Goal: Information Seeking & Learning: Learn about a topic

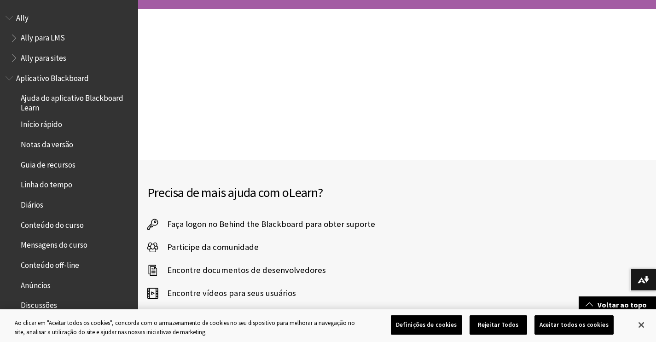
scroll to position [138, 0]
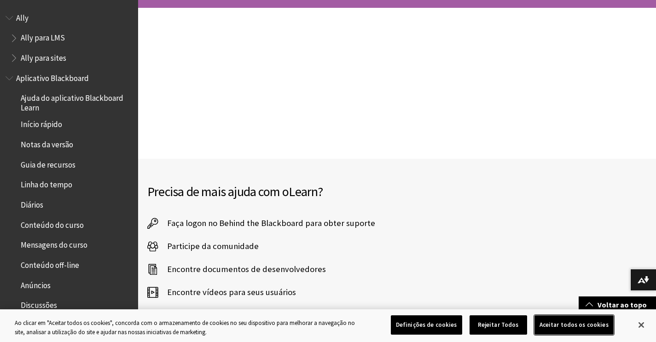
click at [553, 319] on button "Aceitar todos os cookies" at bounding box center [573, 324] width 79 height 19
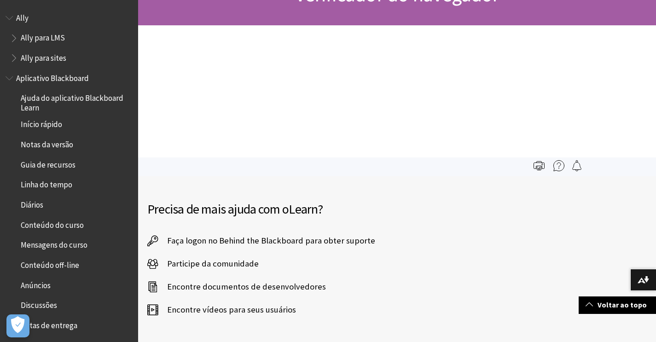
scroll to position [0, 0]
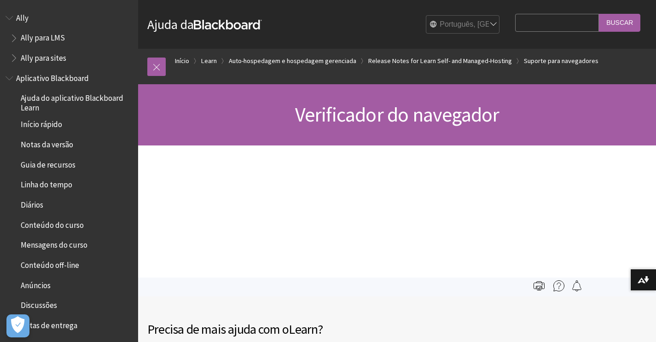
click at [448, 137] on div "Verificador do navegador" at bounding box center [397, 114] width 518 height 61
click at [409, 120] on span "Verificador do navegador" at bounding box center [397, 114] width 204 height 25
click at [155, 65] on link at bounding box center [156, 67] width 18 height 18
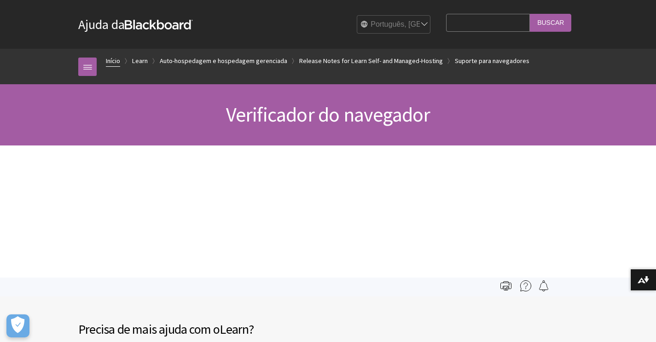
click at [113, 59] on link "Início" at bounding box center [113, 61] width 14 height 12
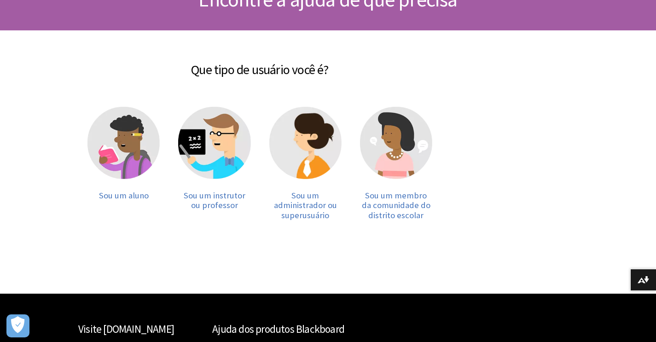
scroll to position [115, 0]
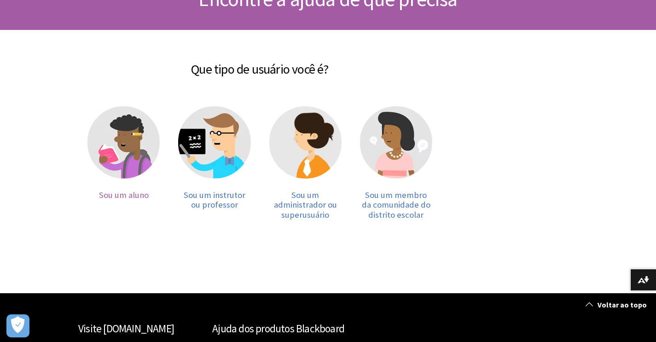
click at [140, 161] on img at bounding box center [123, 142] width 72 height 72
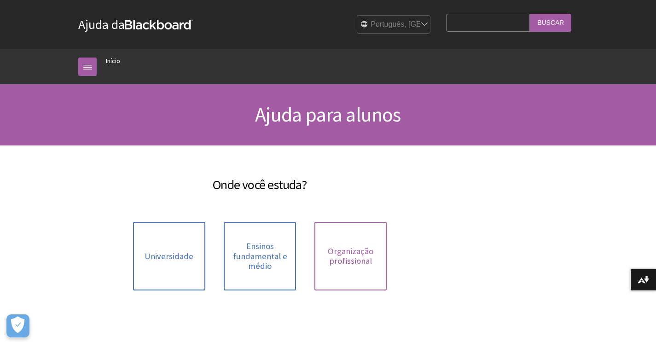
scroll to position [173, 0]
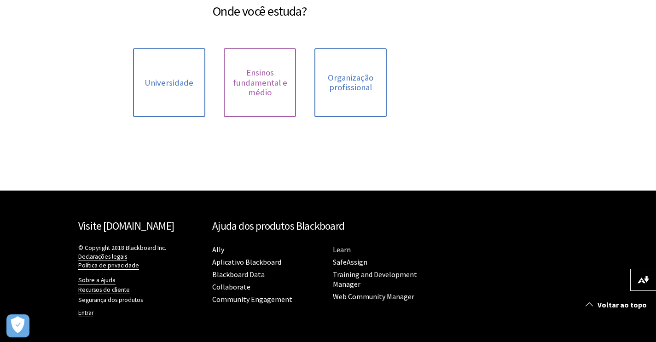
click at [253, 105] on link "Ensinos fundamental e médio" at bounding box center [260, 82] width 72 height 69
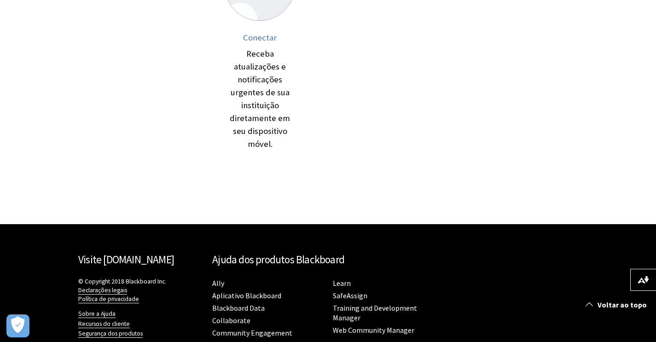
scroll to position [684, 0]
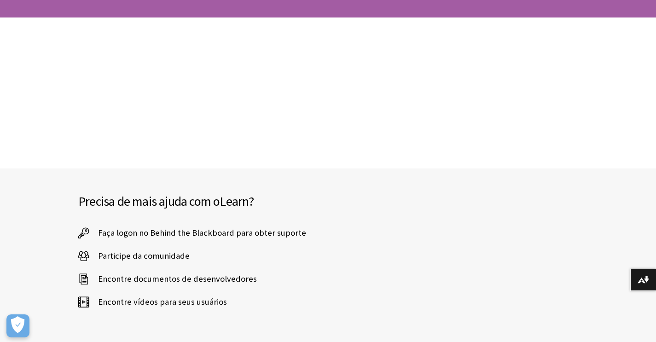
scroll to position [282, 0]
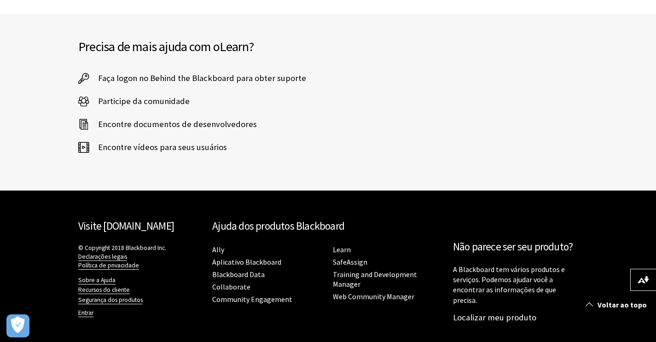
click at [221, 76] on span "Faça logon no Behind the Blackboard para obter suporte" at bounding box center [197, 78] width 217 height 14
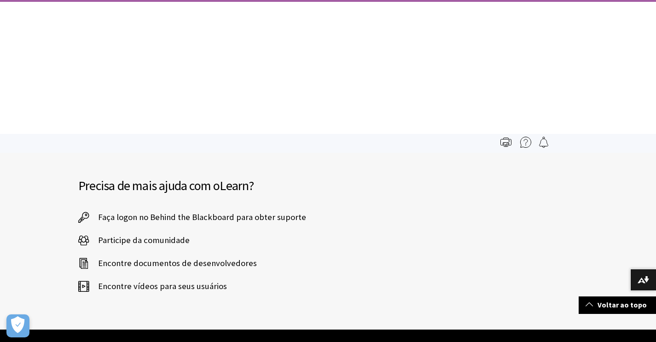
scroll to position [0, 0]
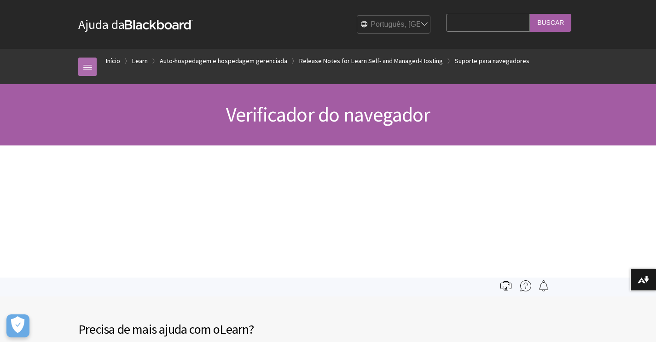
click at [87, 69] on link at bounding box center [87, 67] width 18 height 18
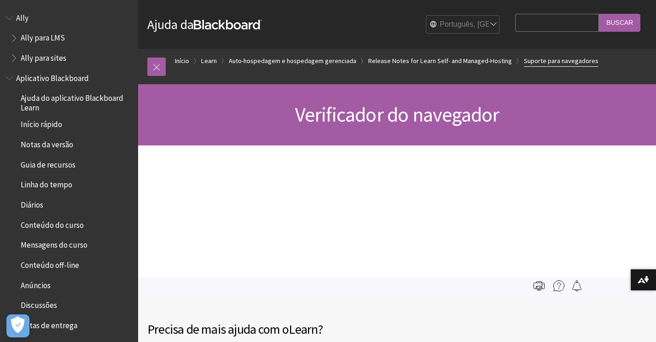
click at [544, 63] on link "Suporte para navegadores" at bounding box center [561, 61] width 75 height 12
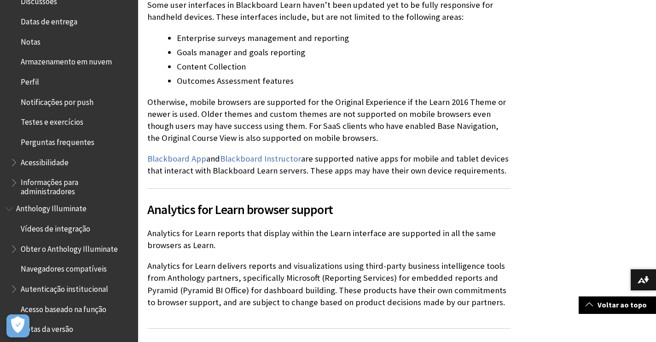
scroll to position [305, 0]
click at [39, 75] on span "Perfil" at bounding box center [71, 81] width 122 height 16
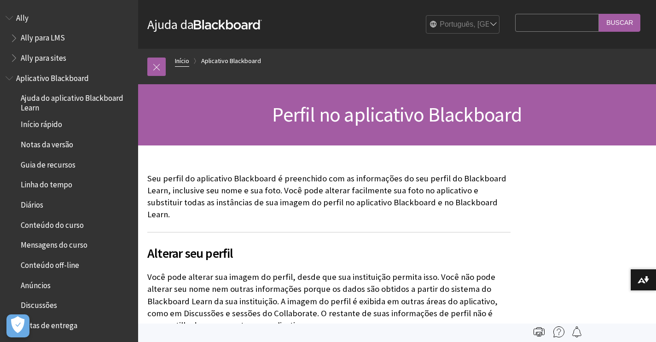
click at [178, 63] on link "Início" at bounding box center [182, 61] width 14 height 12
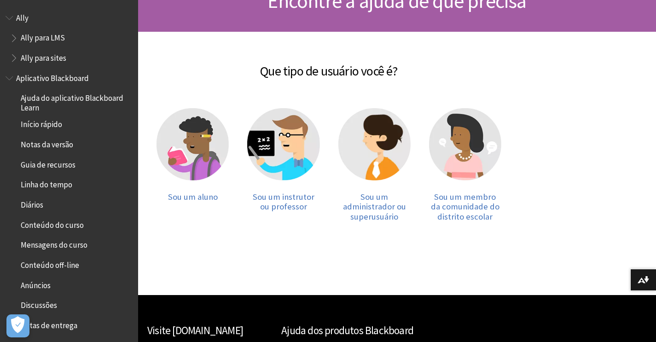
scroll to position [219, 0]
